Goal: Navigation & Orientation: Find specific page/section

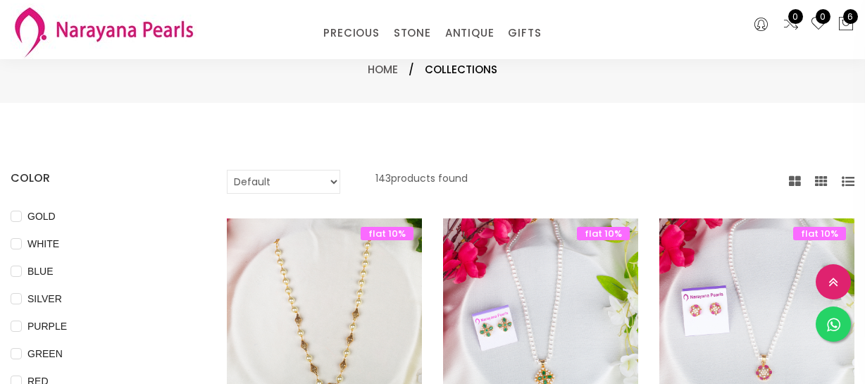
select select "INR"
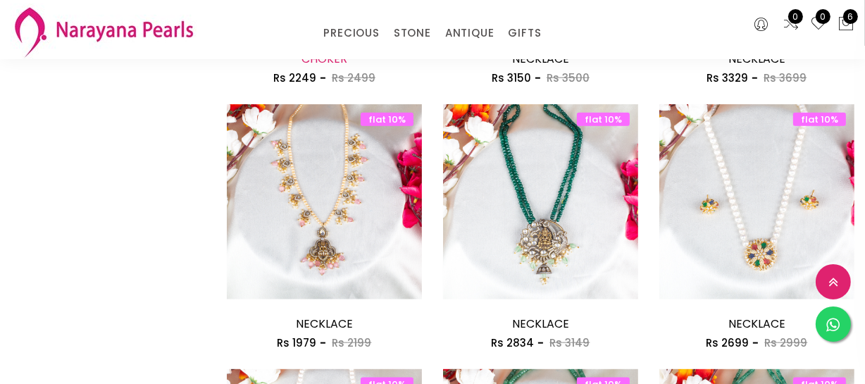
scroll to position [1344, 0]
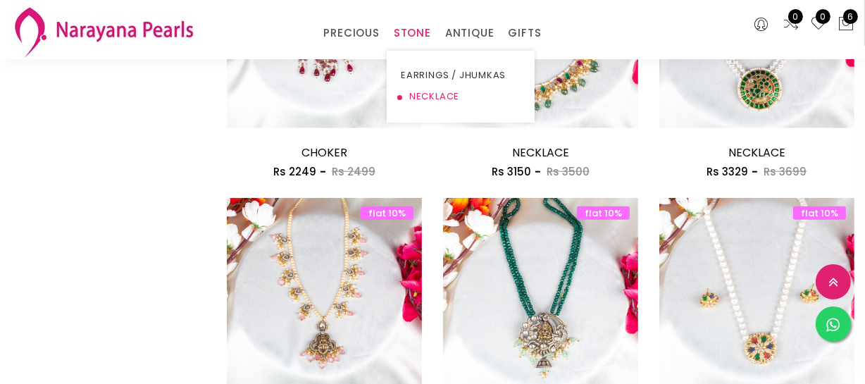
drag, startPoint x: 429, startPoint y: 94, endPoint x: 422, endPoint y: 98, distance: 7.9
click at [429, 94] on link "NECKLACE" at bounding box center [461, 96] width 120 height 21
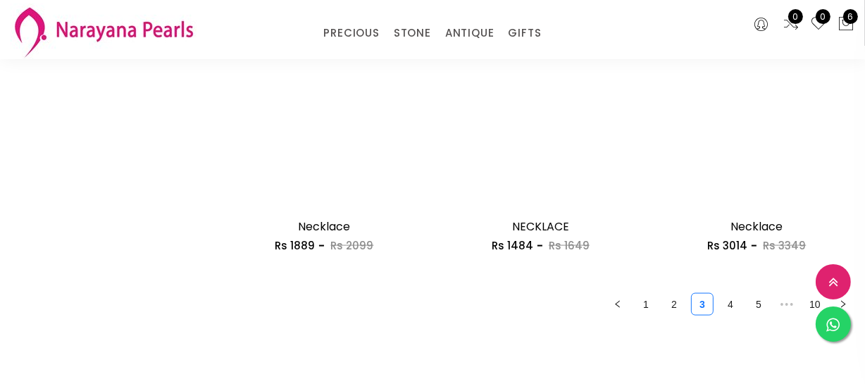
scroll to position [1984, 0]
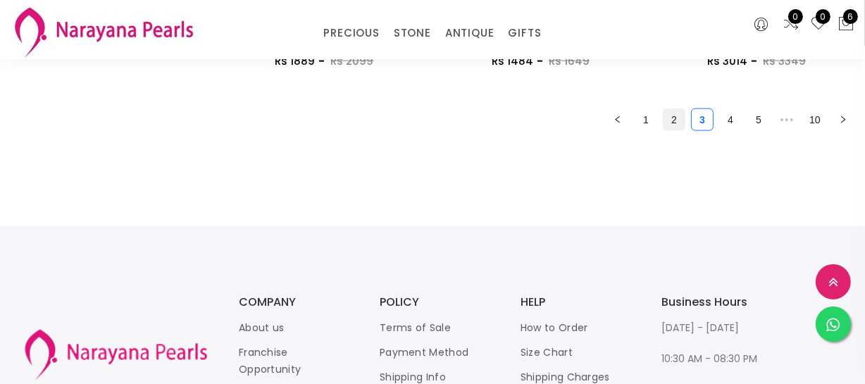
click at [675, 122] on link "2" at bounding box center [673, 119] width 21 height 21
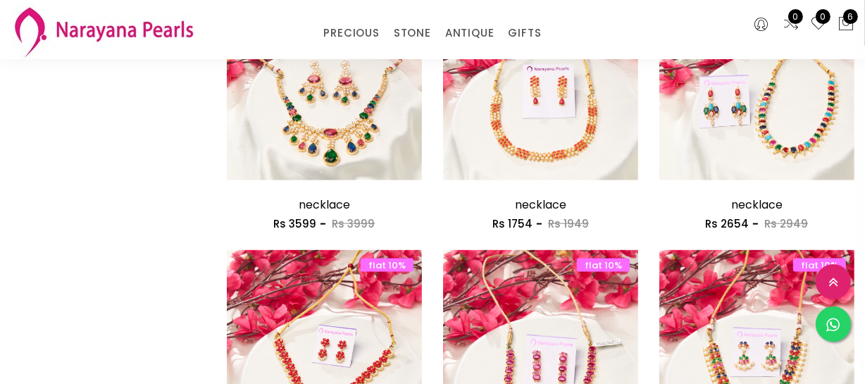
scroll to position [1728, 0]
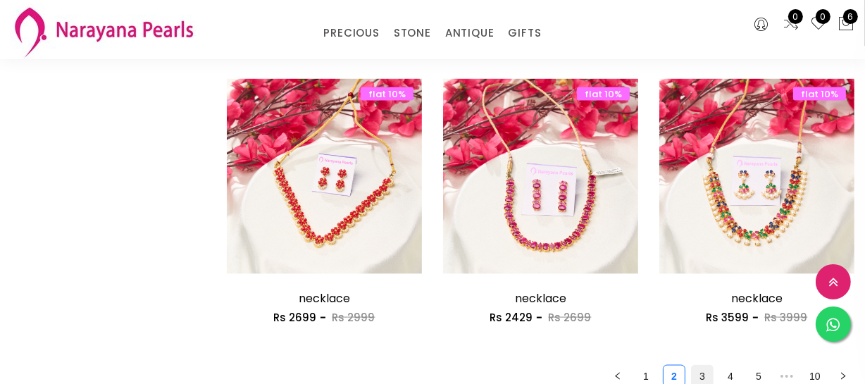
click at [699, 373] on link "3" at bounding box center [701, 375] width 21 height 21
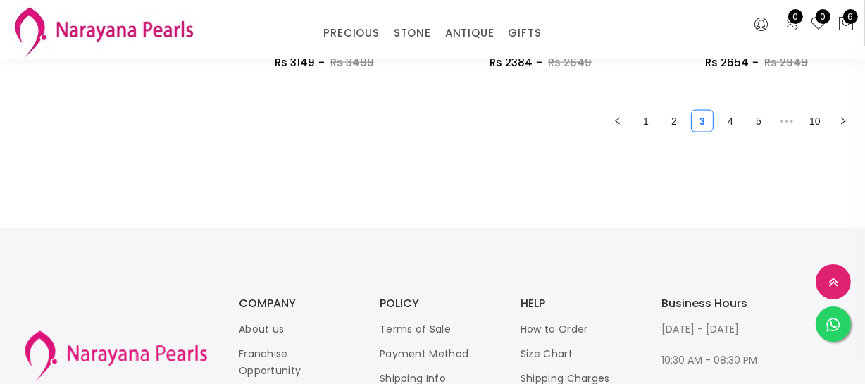
scroll to position [1984, 0]
click at [729, 120] on link "4" at bounding box center [730, 119] width 21 height 21
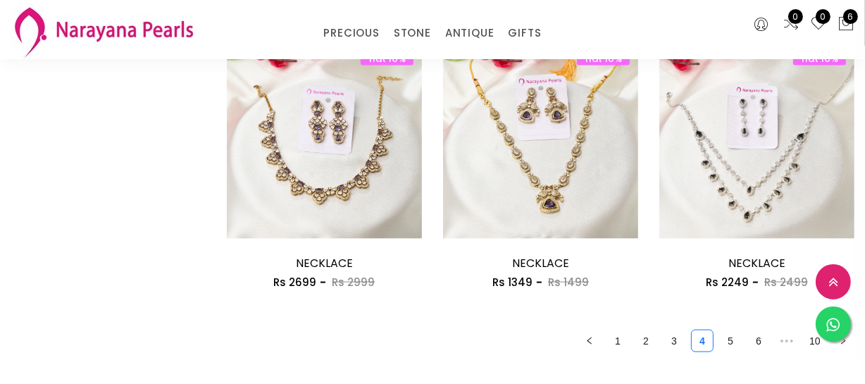
scroll to position [1984, 0]
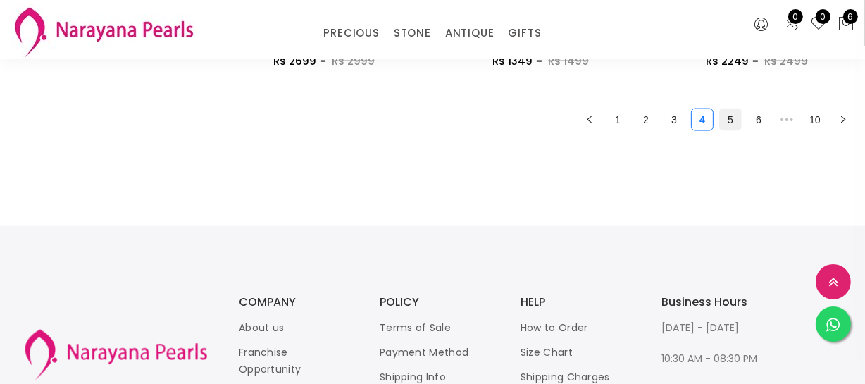
click at [725, 127] on link "5" at bounding box center [730, 119] width 21 height 21
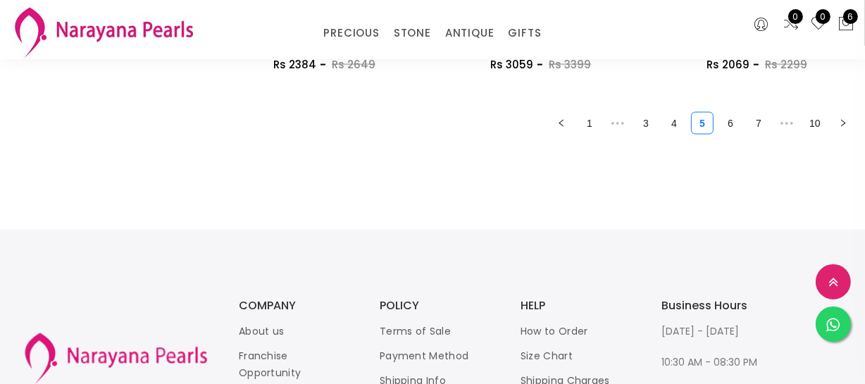
scroll to position [1984, 0]
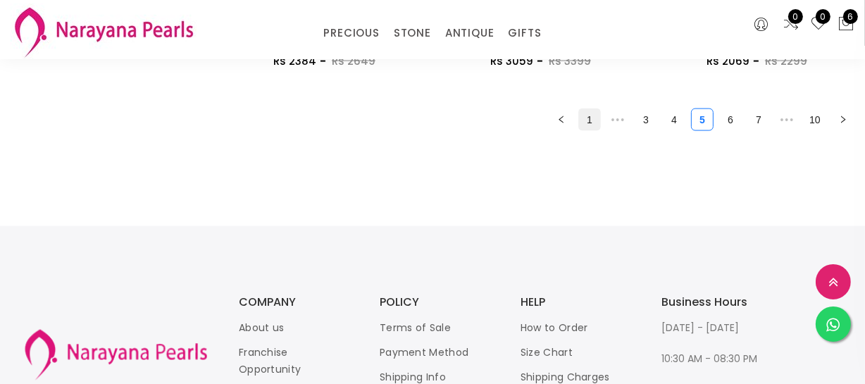
click at [593, 118] on link "1" at bounding box center [589, 119] width 21 height 21
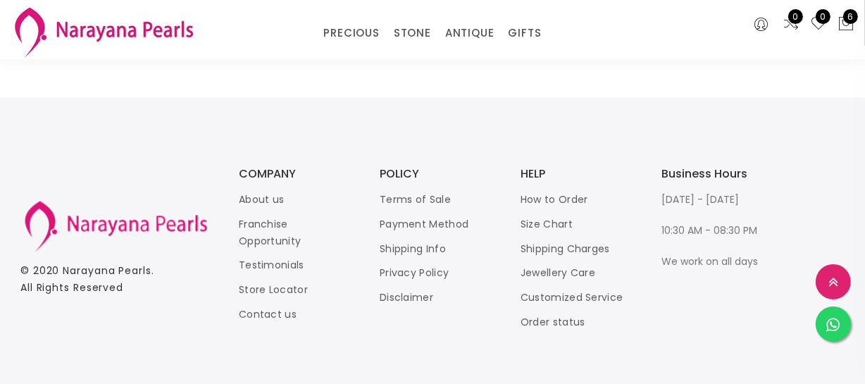
scroll to position [1920, 0]
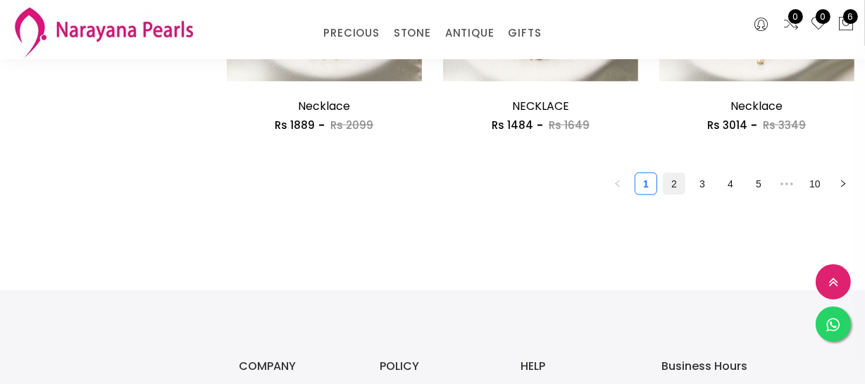
click at [667, 179] on link "2" at bounding box center [673, 183] width 21 height 21
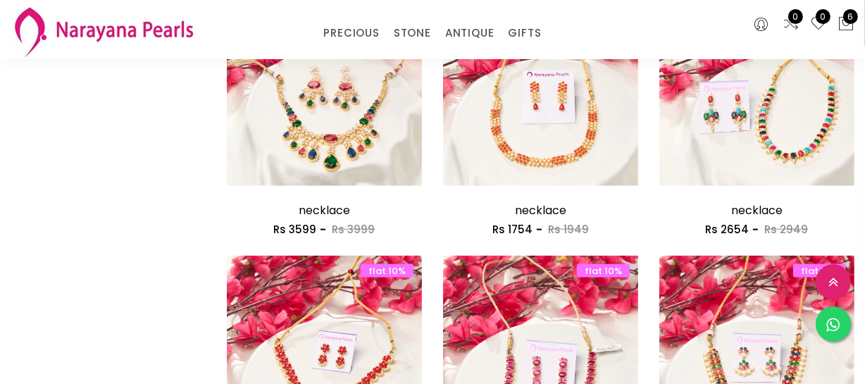
scroll to position [1728, 0]
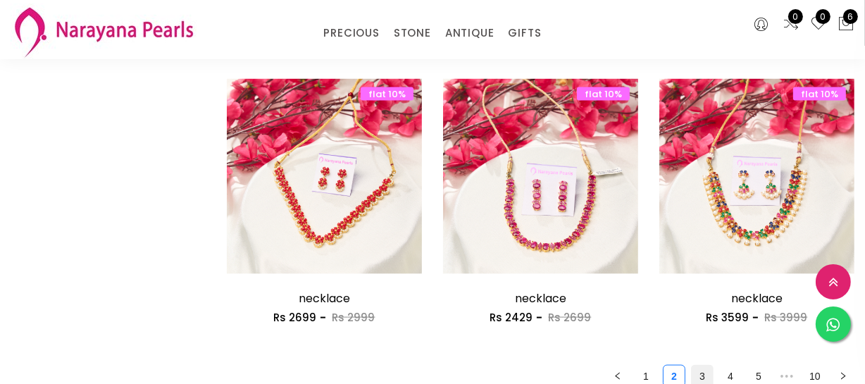
click at [702, 370] on link "3" at bounding box center [701, 375] width 21 height 21
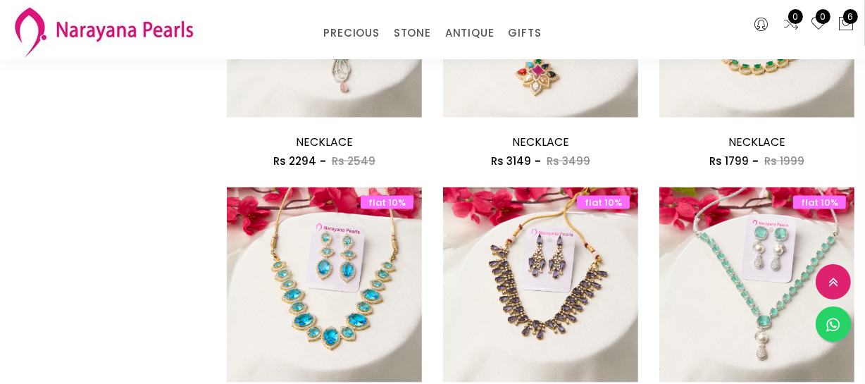
scroll to position [1792, 0]
